Goal: Task Accomplishment & Management: Use online tool/utility

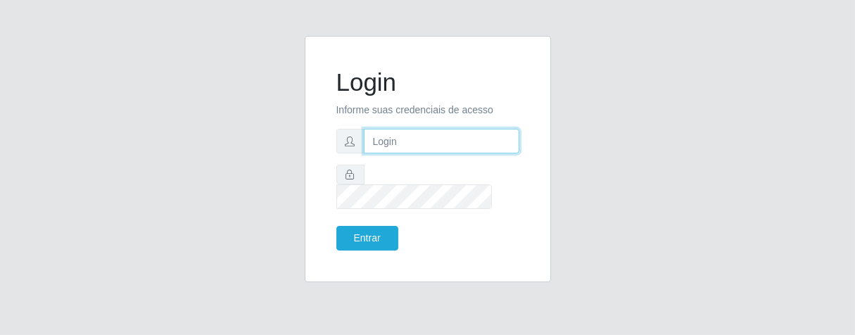
click at [405, 149] on input "text" at bounding box center [442, 141] width 156 height 25
type input "[PERSON_NAME]"
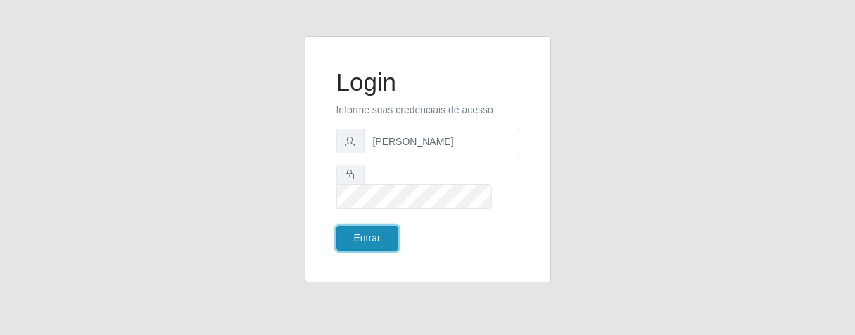
click at [389, 226] on button "Entrar" at bounding box center [367, 238] width 62 height 25
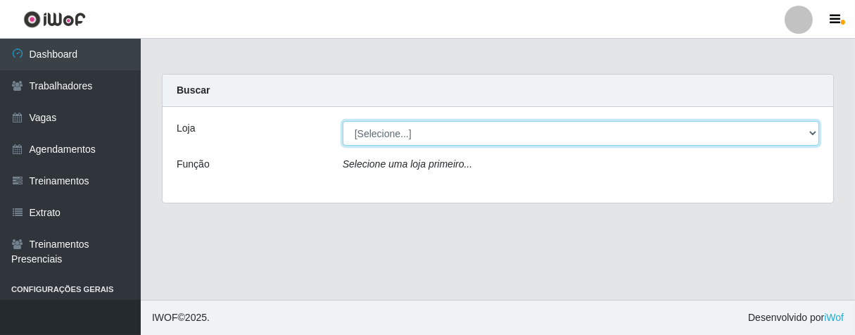
click at [811, 134] on select "[Selecione...] Superbox [GEOGRAPHIC_DATA] - Bessa" at bounding box center [581, 133] width 477 height 25
select select "206"
click at [343, 121] on select "[Selecione...] Superbox [GEOGRAPHIC_DATA] - Bessa" at bounding box center [581, 133] width 477 height 25
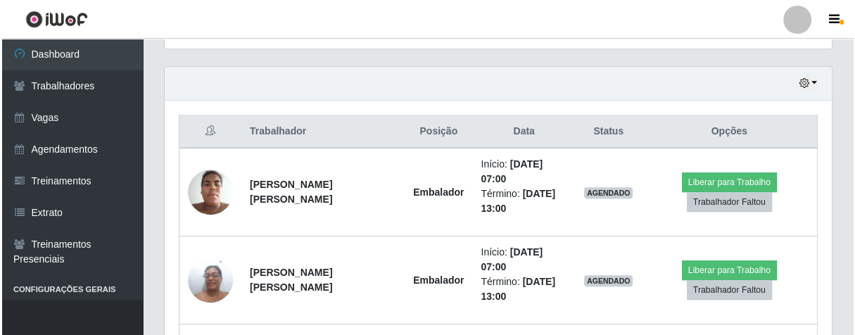
scroll to position [547, 0]
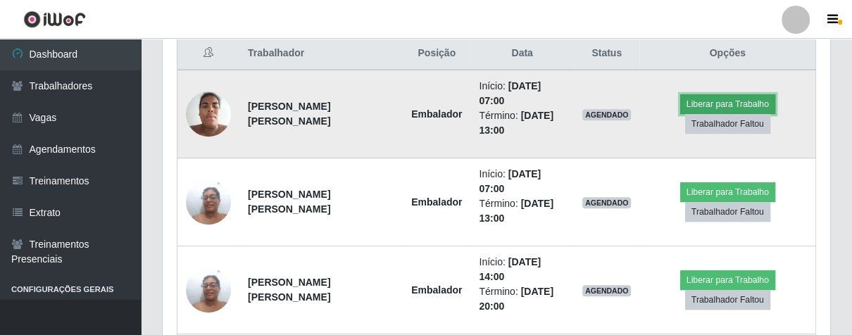
click at [750, 94] on button "Liberar para Trabalho" at bounding box center [727, 104] width 95 height 20
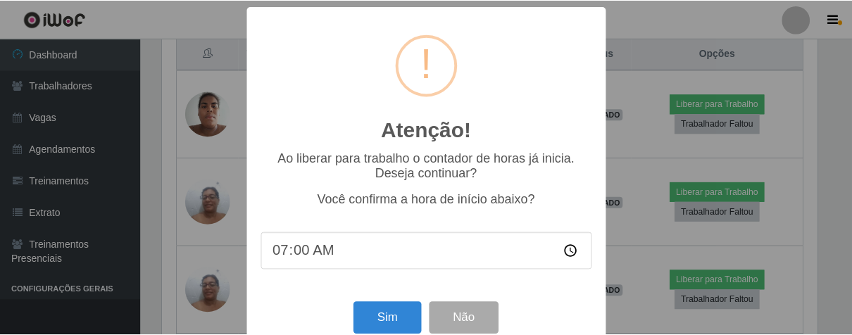
scroll to position [31, 0]
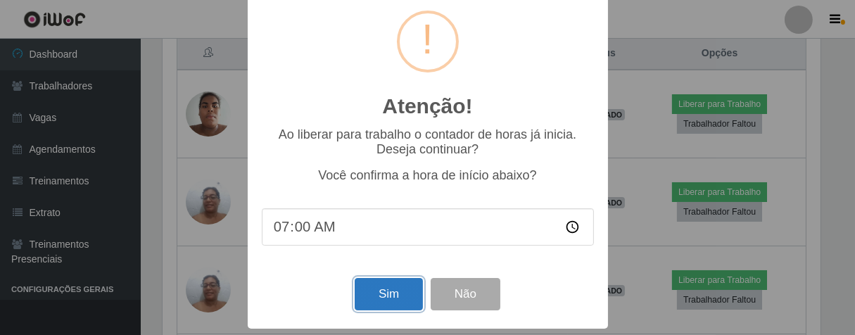
click at [391, 294] on button "Sim" at bounding box center [389, 294] width 68 height 33
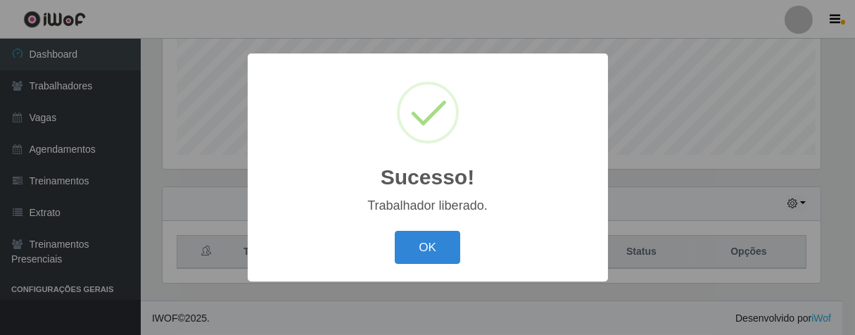
scroll to position [291, 659]
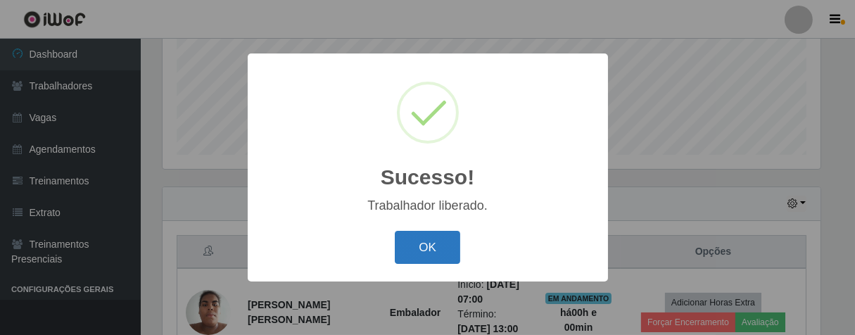
click at [434, 246] on button "OK" at bounding box center [427, 247] width 65 height 33
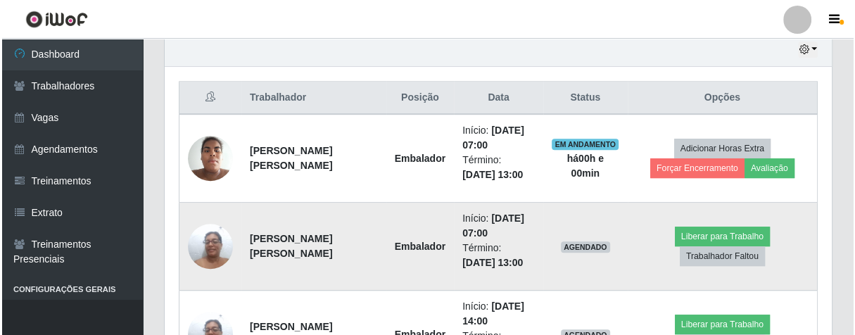
scroll to position [291, 667]
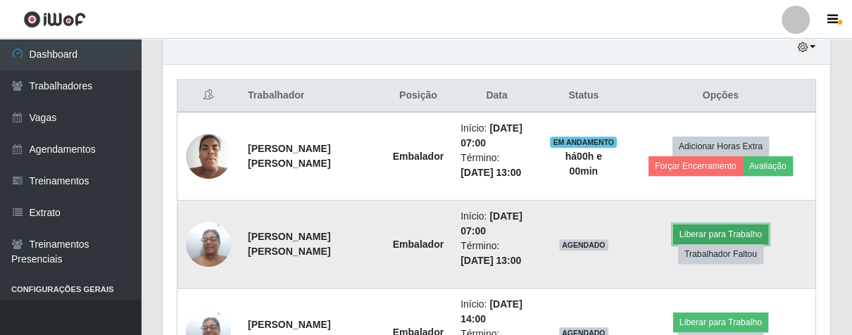
click at [682, 231] on button "Liberar para Trabalho" at bounding box center [720, 235] width 95 height 20
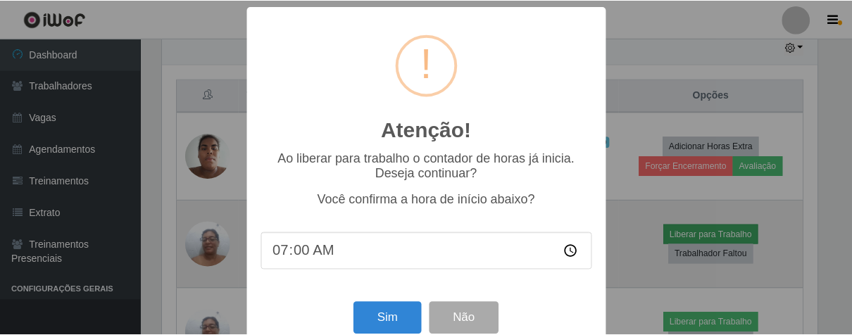
scroll to position [291, 659]
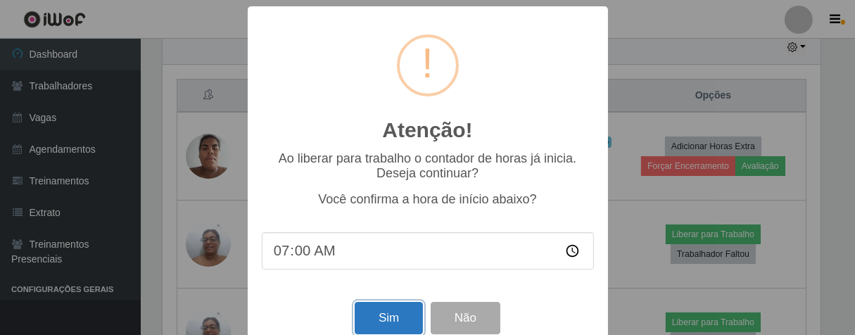
click at [373, 320] on button "Sim" at bounding box center [389, 318] width 68 height 33
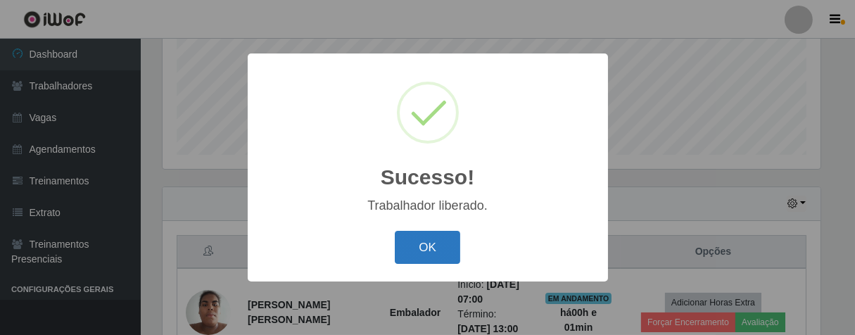
click at [411, 248] on button "OK" at bounding box center [427, 247] width 65 height 33
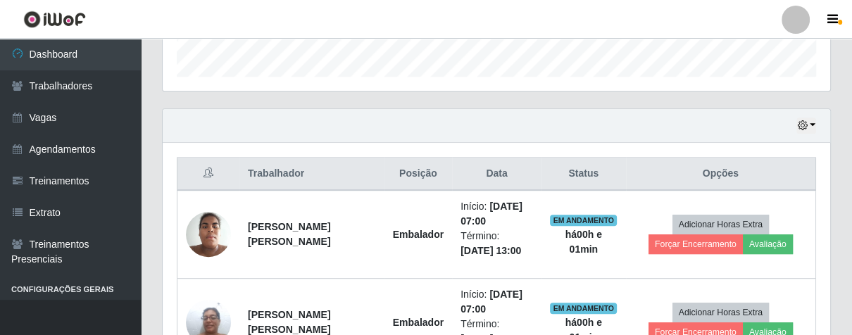
scroll to position [291, 667]
